Goal: Task Accomplishment & Management: Complete application form

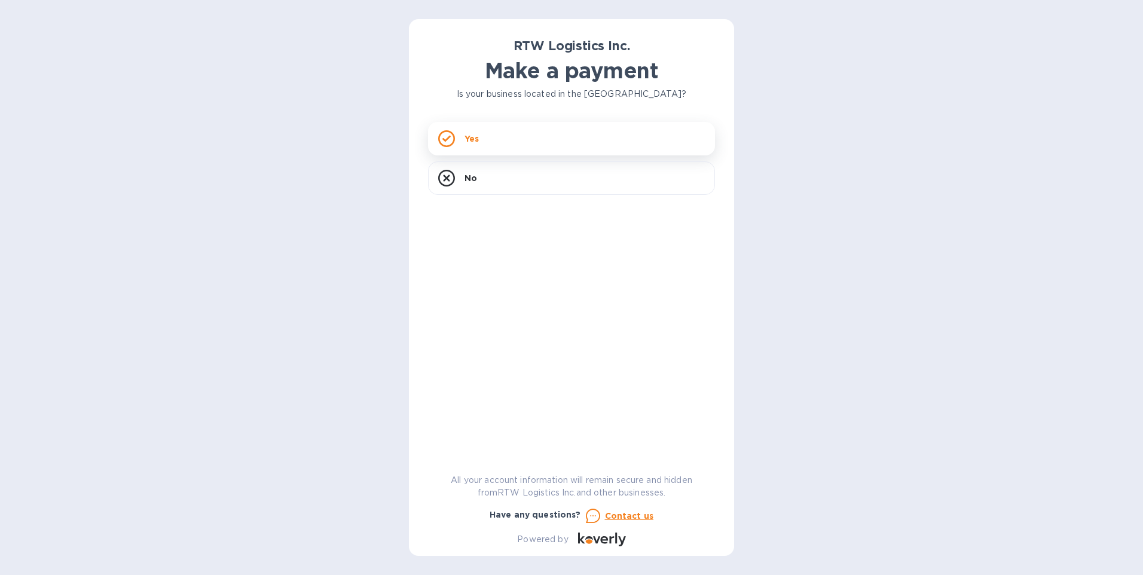
click at [515, 141] on div "Yes" at bounding box center [571, 138] width 287 height 33
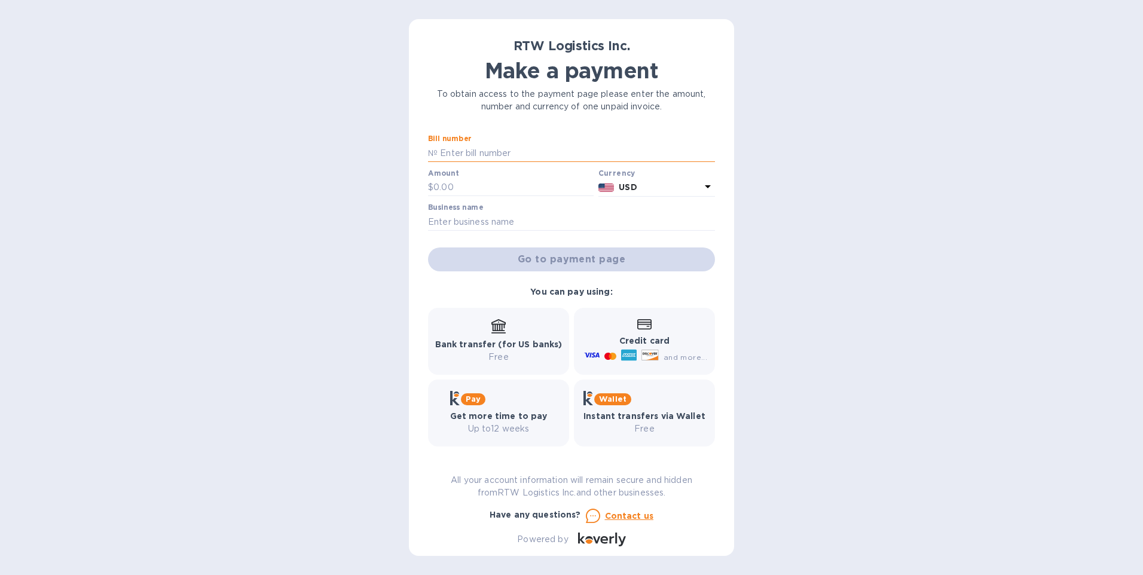
click at [522, 154] on input "text" at bounding box center [576, 153] width 277 height 18
click at [475, 152] on input "text" at bounding box center [576, 153] width 277 height 18
paste input "SIFIS25TXS11762"
type input "SIFIS25TXS11762"
click at [500, 190] on input "text" at bounding box center [513, 188] width 160 height 18
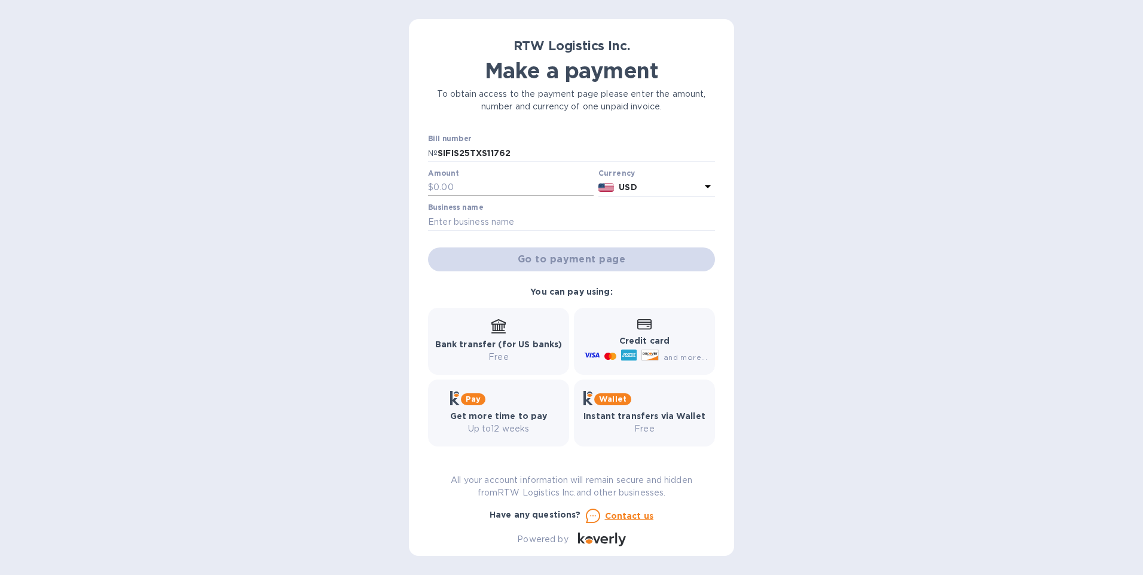
click at [481, 185] on input "text" at bounding box center [513, 188] width 160 height 18
click at [453, 189] on input "47" at bounding box center [513, 188] width 160 height 18
type input "4,742"
click at [520, 213] on input "text" at bounding box center [571, 222] width 287 height 18
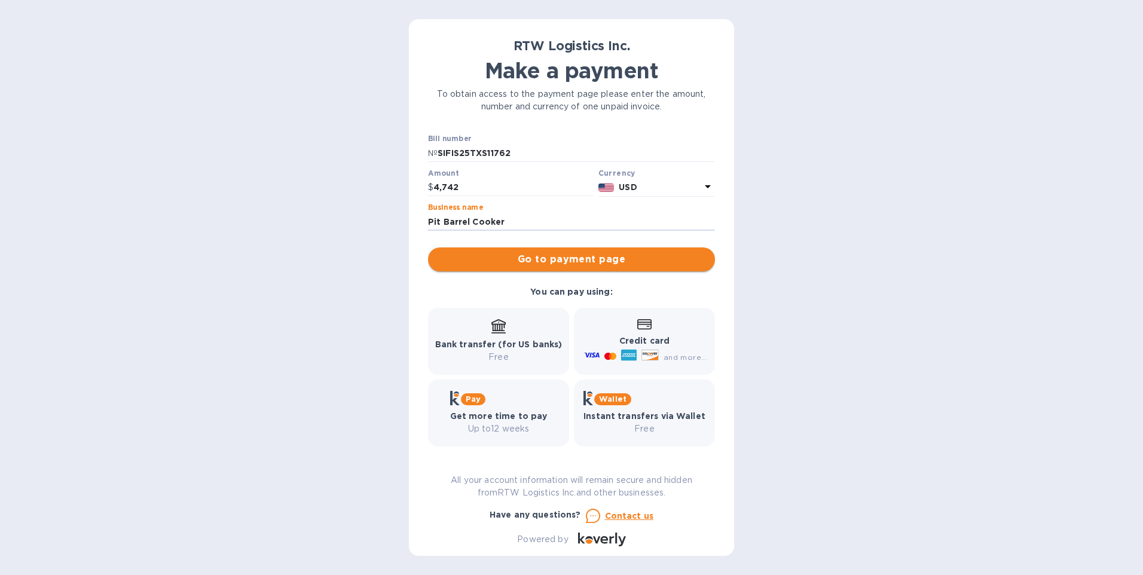
type input "Pit Barrel Cooker"
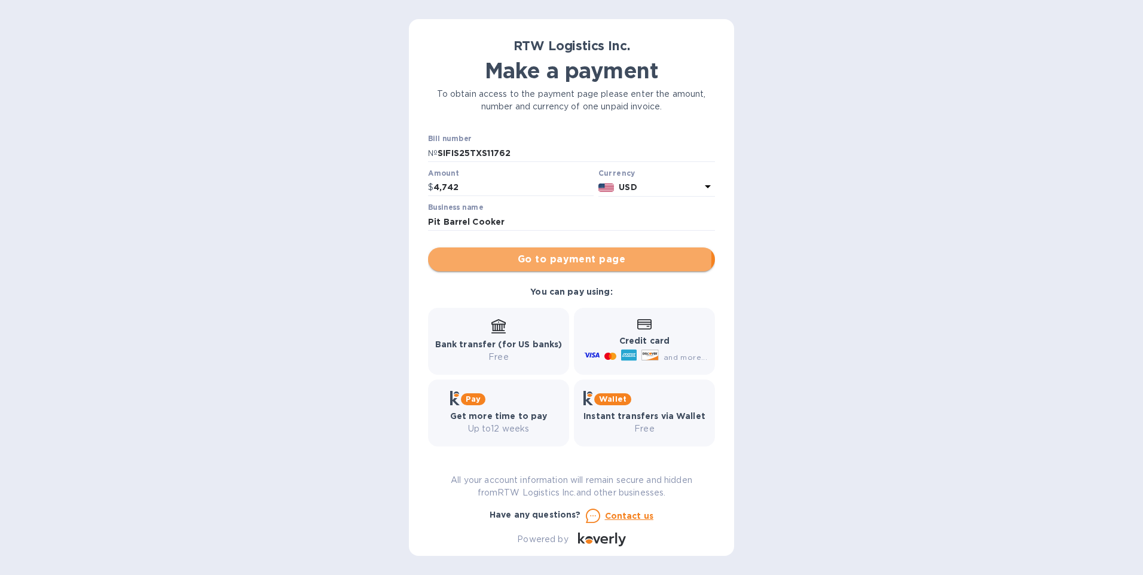
click at [541, 258] on span "Go to payment page" at bounding box center [572, 259] width 268 height 14
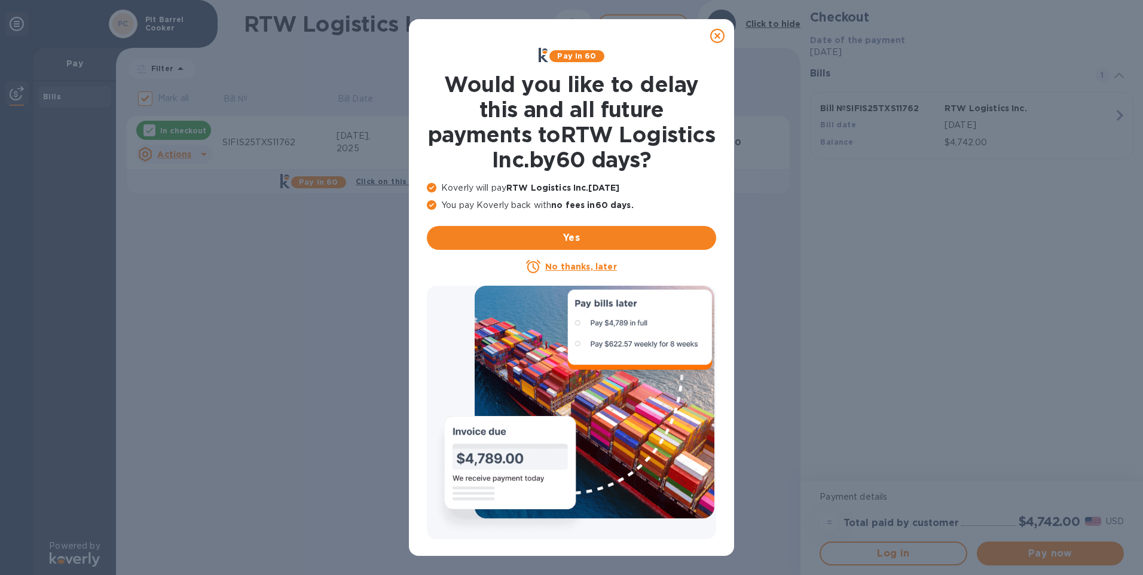
click at [717, 29] on icon at bounding box center [717, 36] width 14 height 14
